Goal: Find specific page/section: Find specific page/section

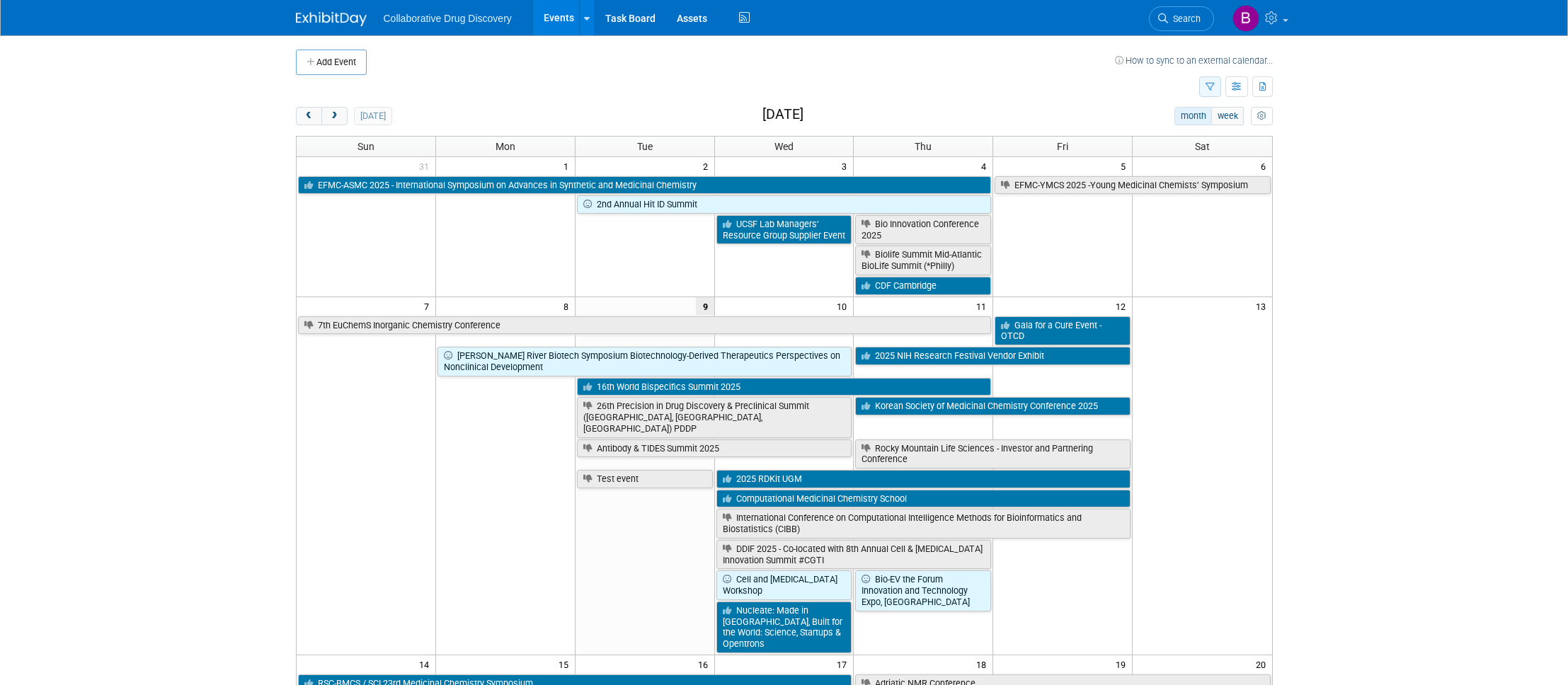
click at [1208, 85] on icon "button" at bounding box center [1210, 88] width 10 height 10
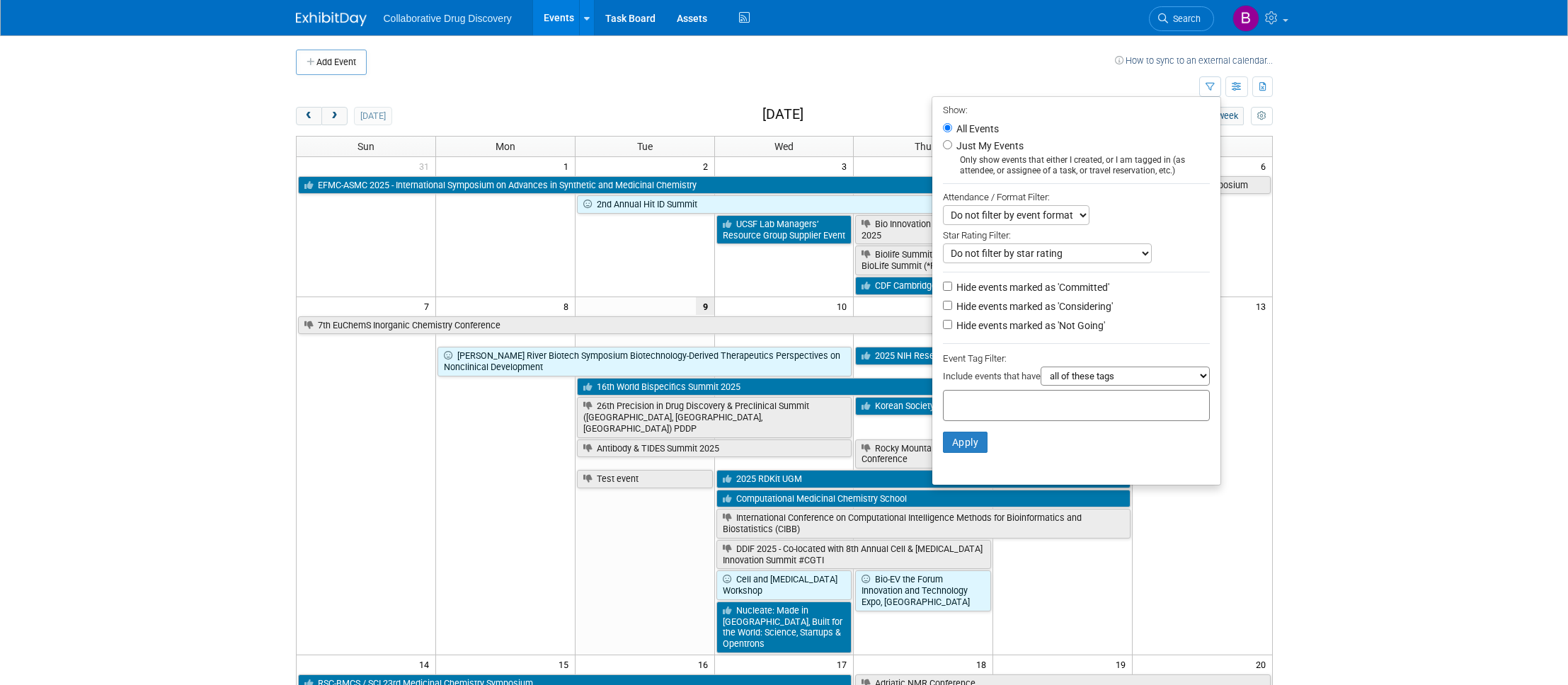
click at [993, 412] on div at bounding box center [1076, 405] width 267 height 31
type input "north"
click at [991, 466] on div "Northwest" at bounding box center [1035, 470] width 198 height 20
type input "Northwest"
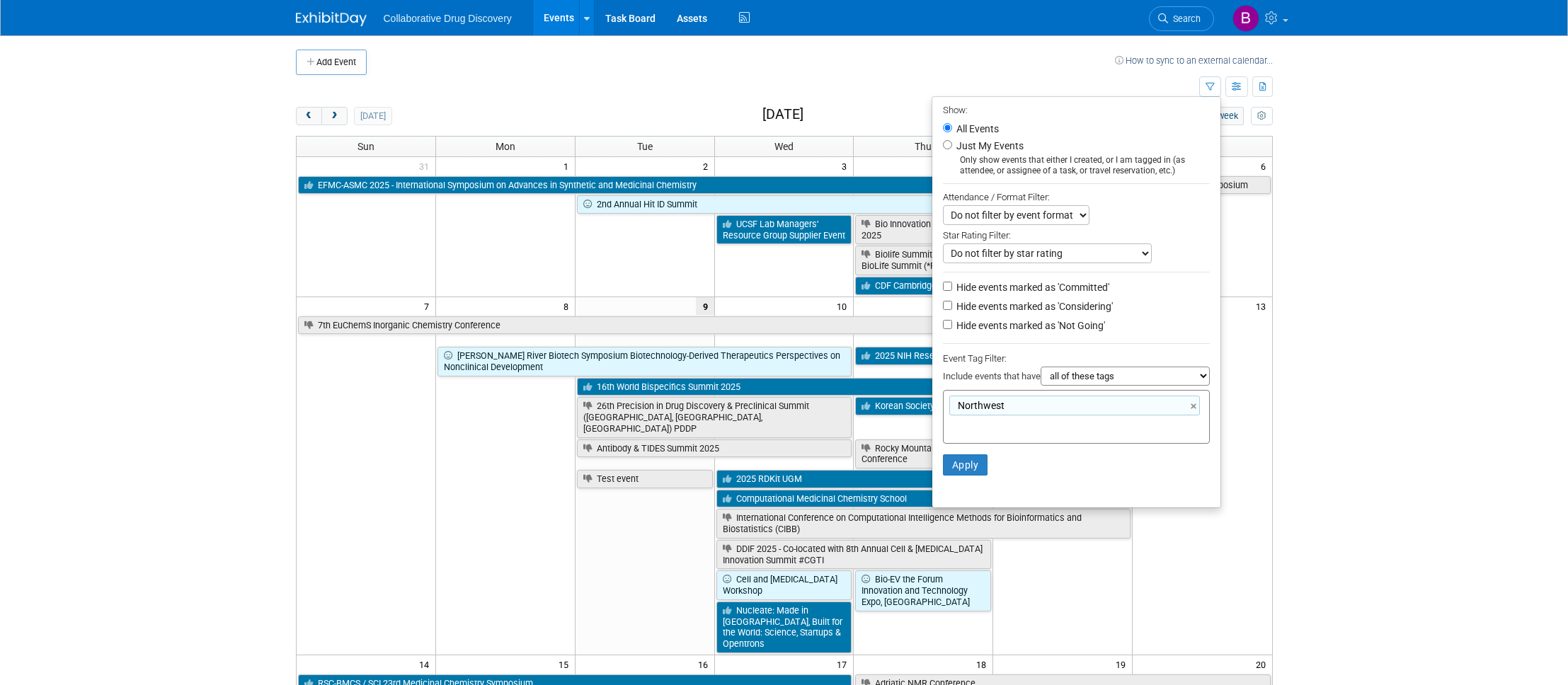
click at [954, 452] on li "Apply Clear Filters" at bounding box center [1076, 465] width 288 height 42
click at [950, 463] on button "Apply" at bounding box center [965, 465] width 45 height 21
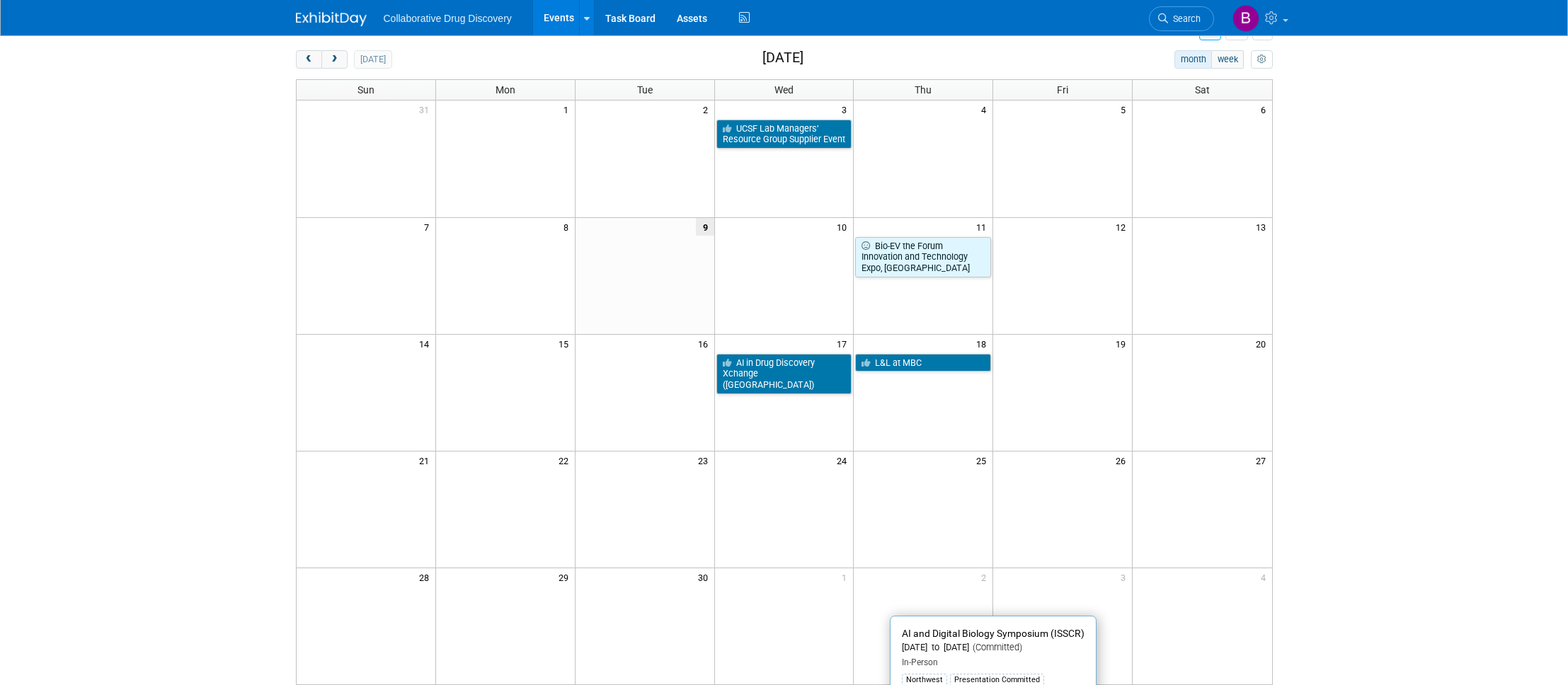
scroll to position [32, 0]
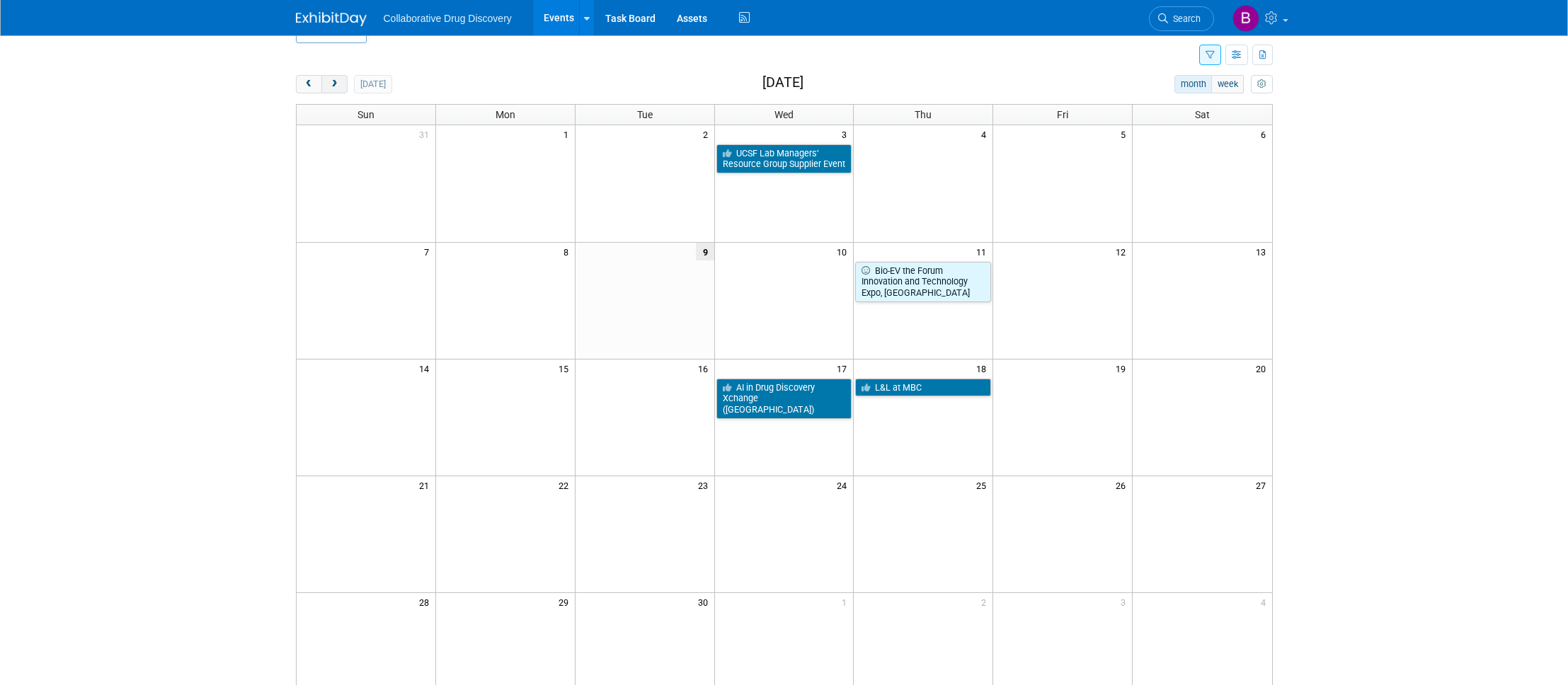
click at [340, 82] on button "next" at bounding box center [334, 84] width 26 height 18
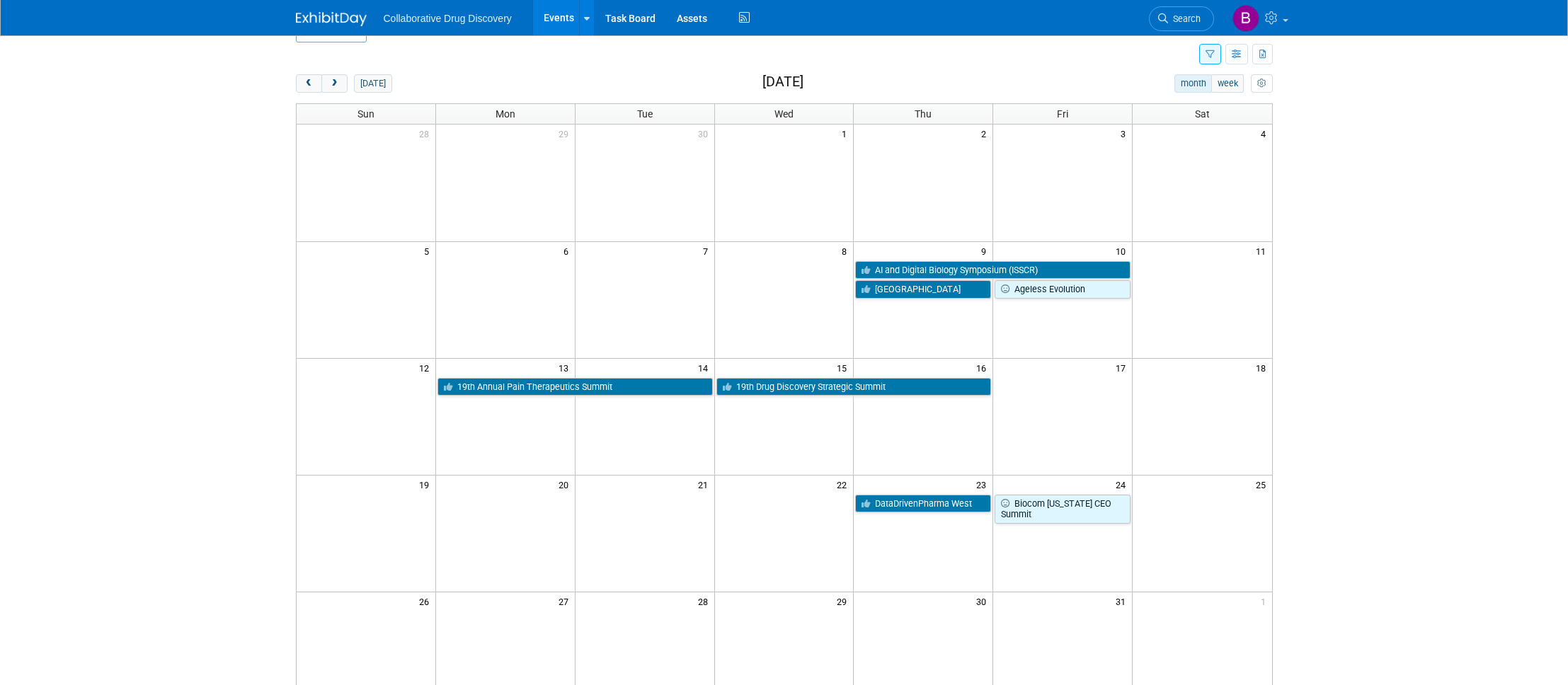
scroll to position [20, 0]
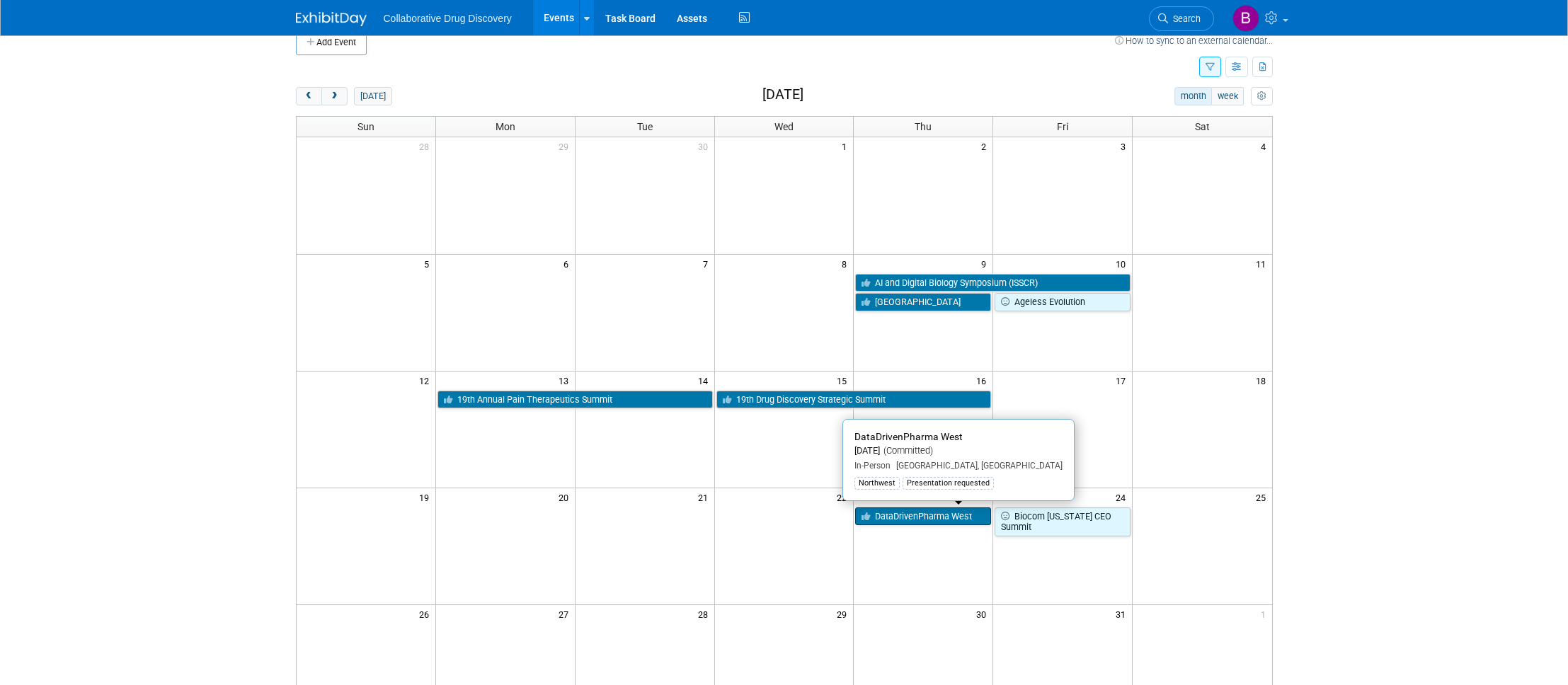
click at [924, 520] on link "DataDrivenPharma West" at bounding box center [922, 516] width 136 height 18
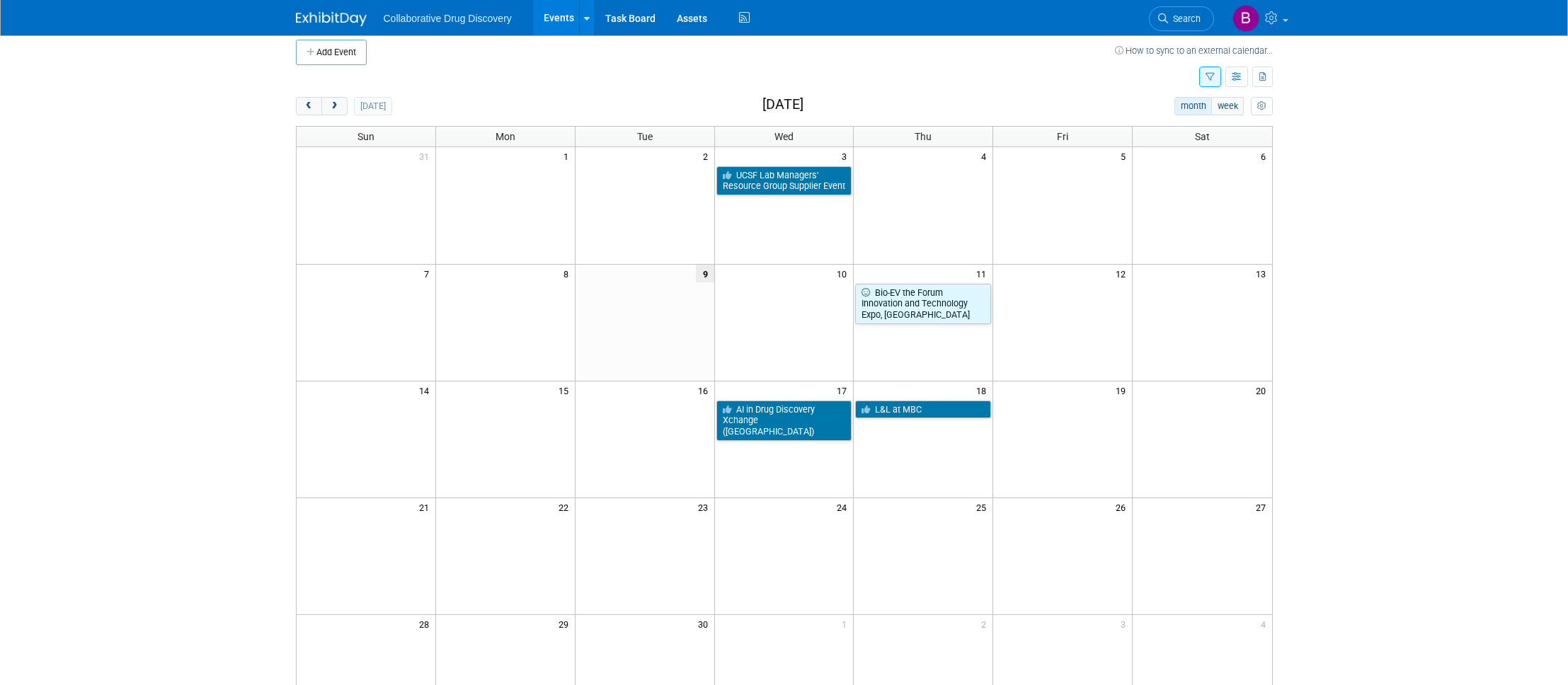
scroll to position [20, 0]
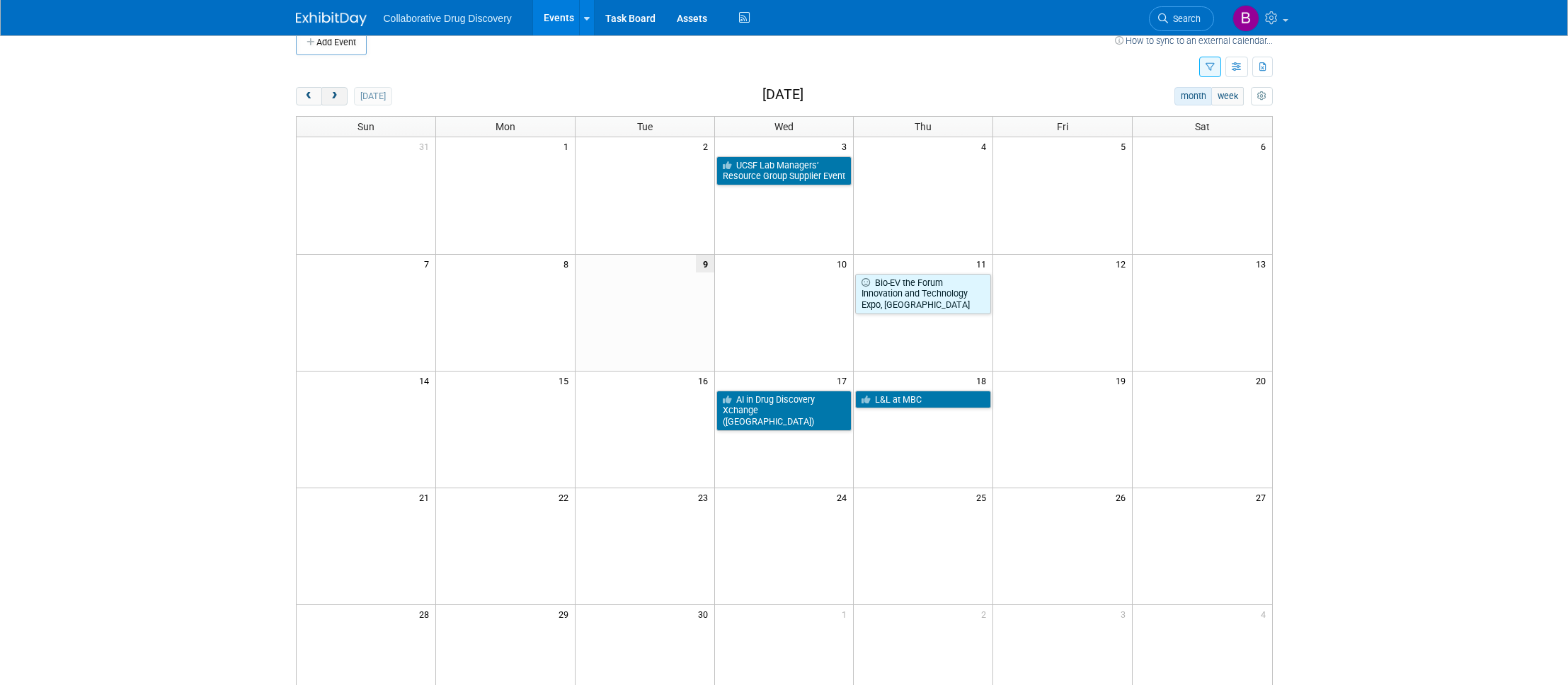
click at [332, 100] on span "next" at bounding box center [334, 97] width 11 height 10
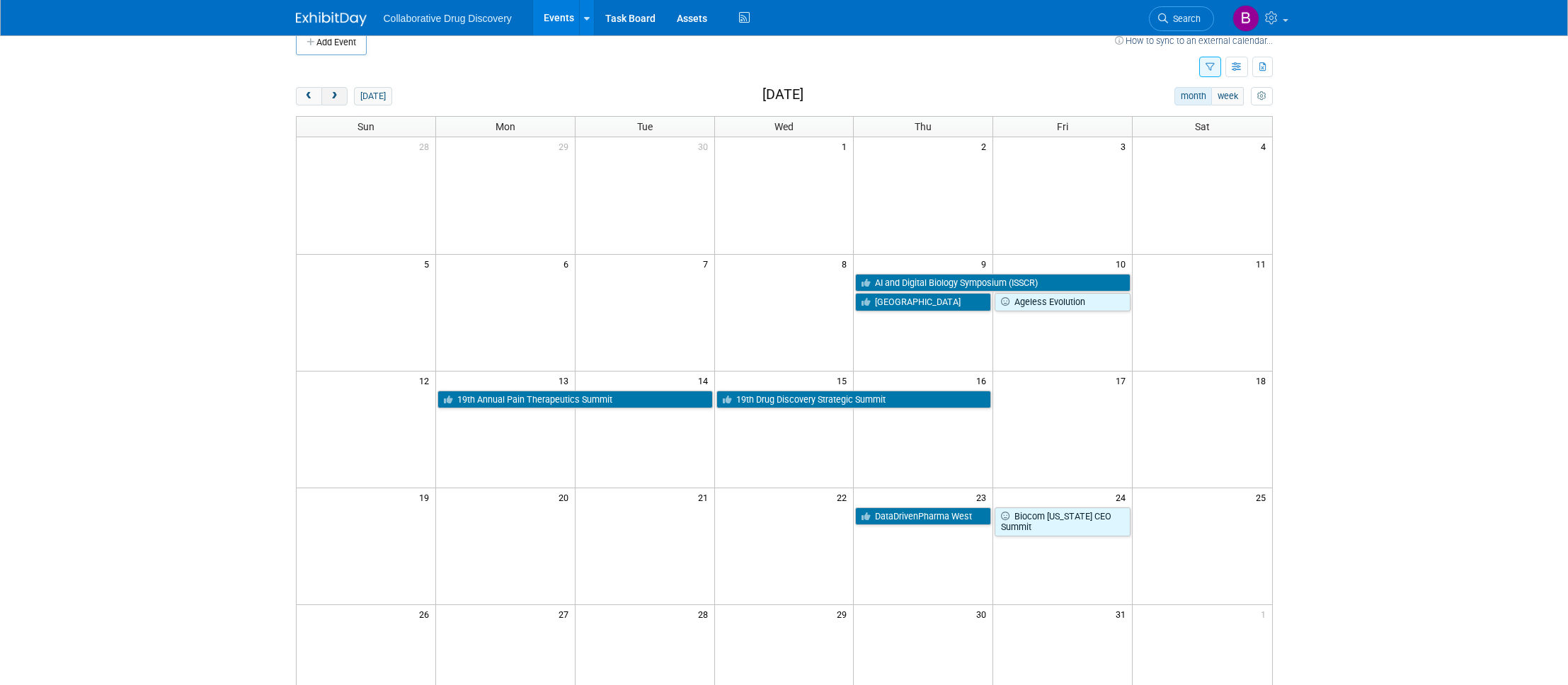
click at [332, 100] on span "next" at bounding box center [334, 97] width 11 height 10
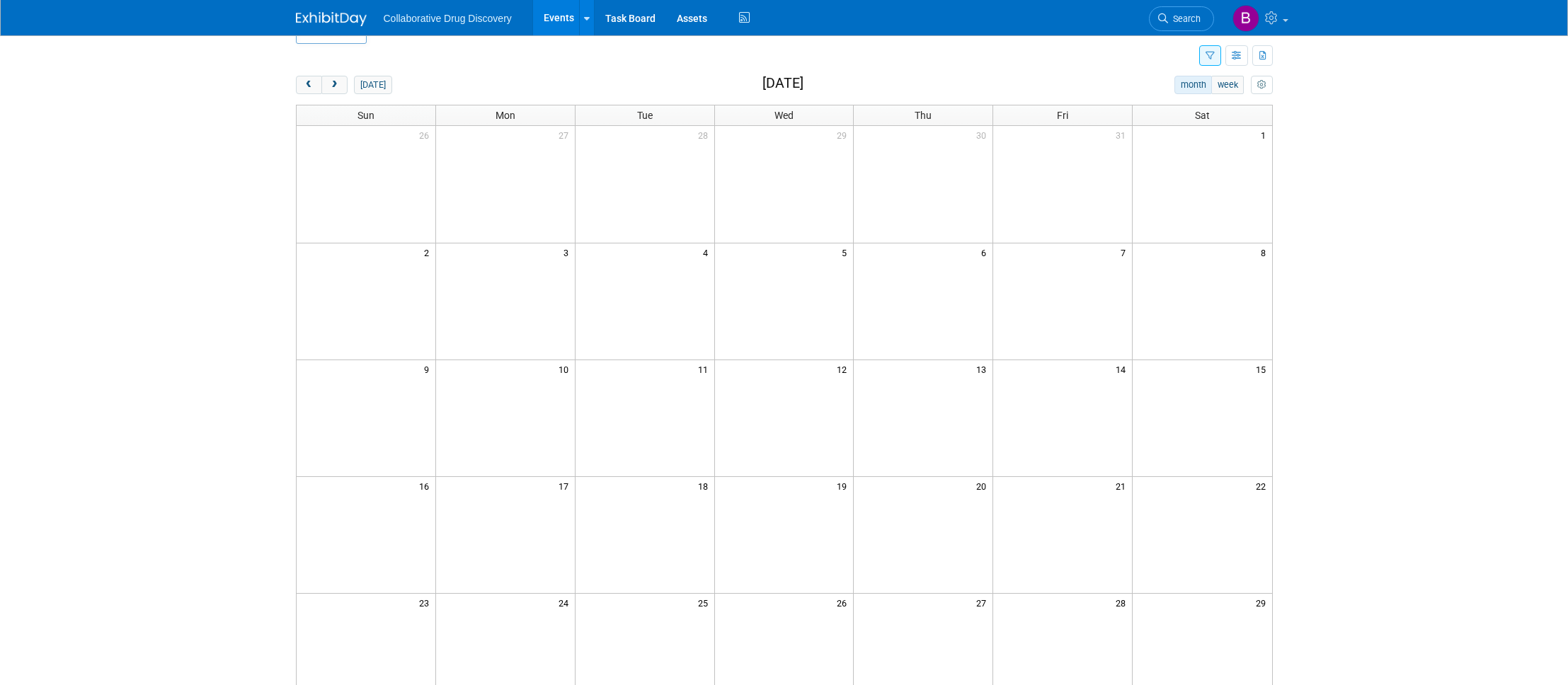
scroll to position [28, 0]
click at [308, 90] on span "prev" at bounding box center [308, 89] width 11 height 10
